Goal: Transaction & Acquisition: Subscribe to service/newsletter

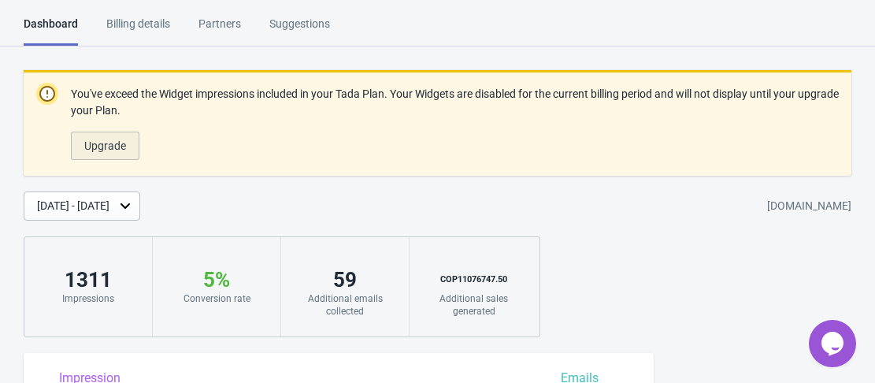
click at [105, 145] on span "Upgrade" at bounding box center [105, 145] width 42 height 13
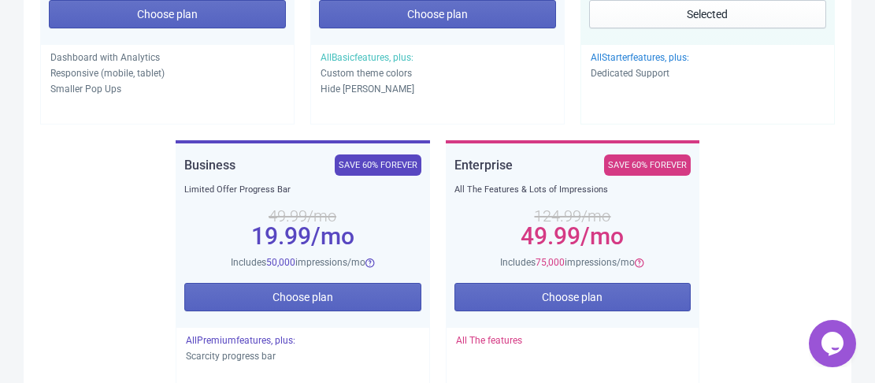
scroll to position [472, 0]
